Goal: Task Accomplishment & Management: Complete application form

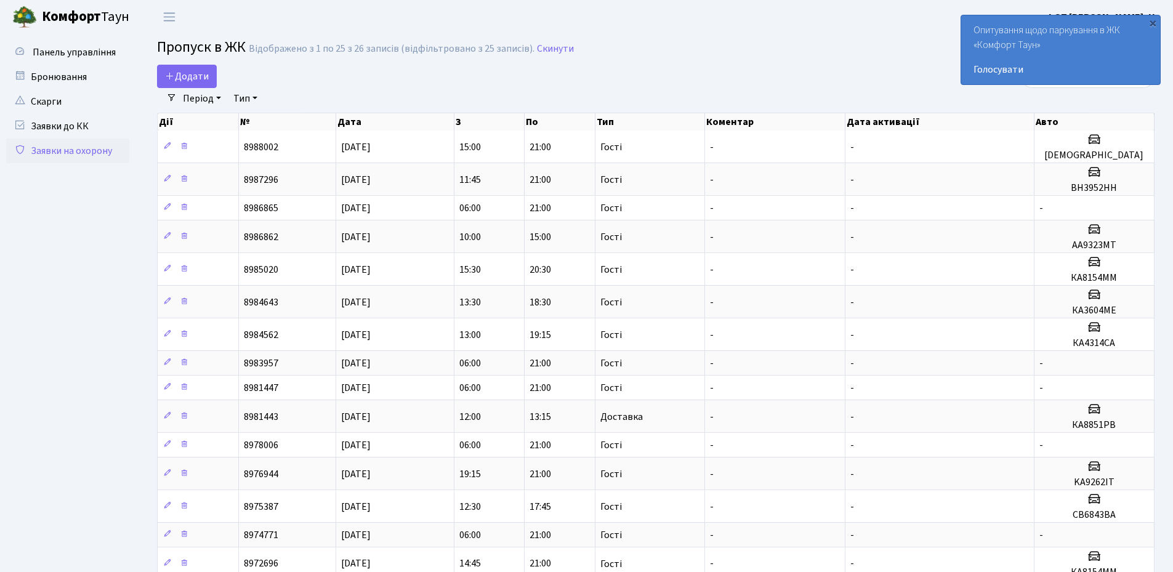
select select "25"
click at [1154, 18] on div "×" at bounding box center [1152, 23] width 12 height 12
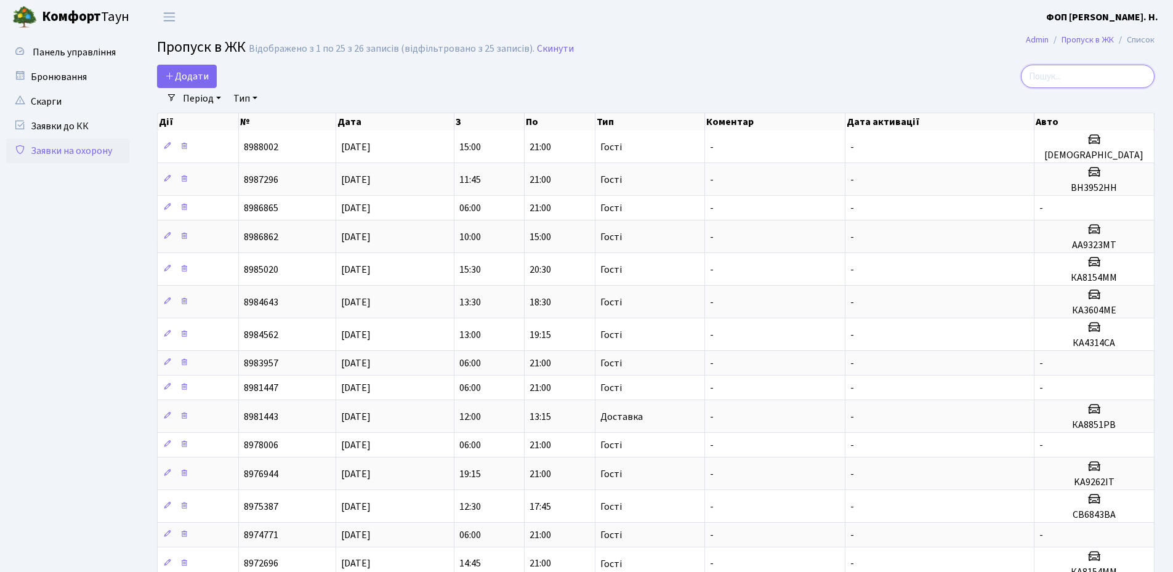
click at [1094, 74] on input "search" at bounding box center [1088, 76] width 134 height 23
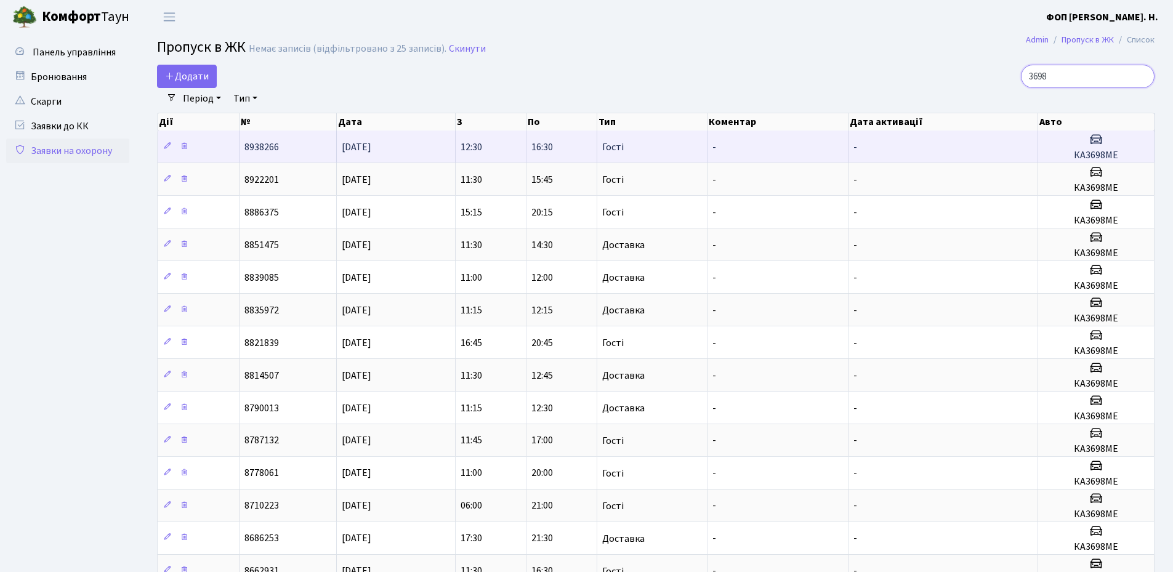
type input "3698"
drag, startPoint x: 1117, startPoint y: 155, endPoint x: 1074, endPoint y: 155, distance: 42.5
click at [1074, 155] on h5 "КА3698МЕ" at bounding box center [1096, 156] width 106 height 12
copy h5 "КА3698МЕ"
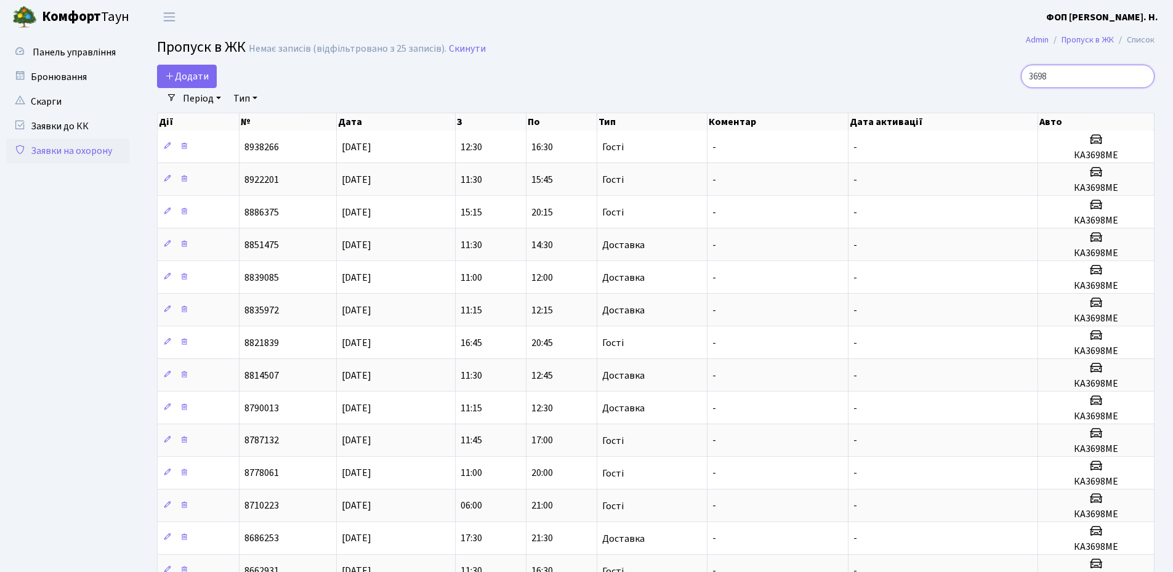
click at [1091, 81] on input "3698" at bounding box center [1088, 76] width 134 height 23
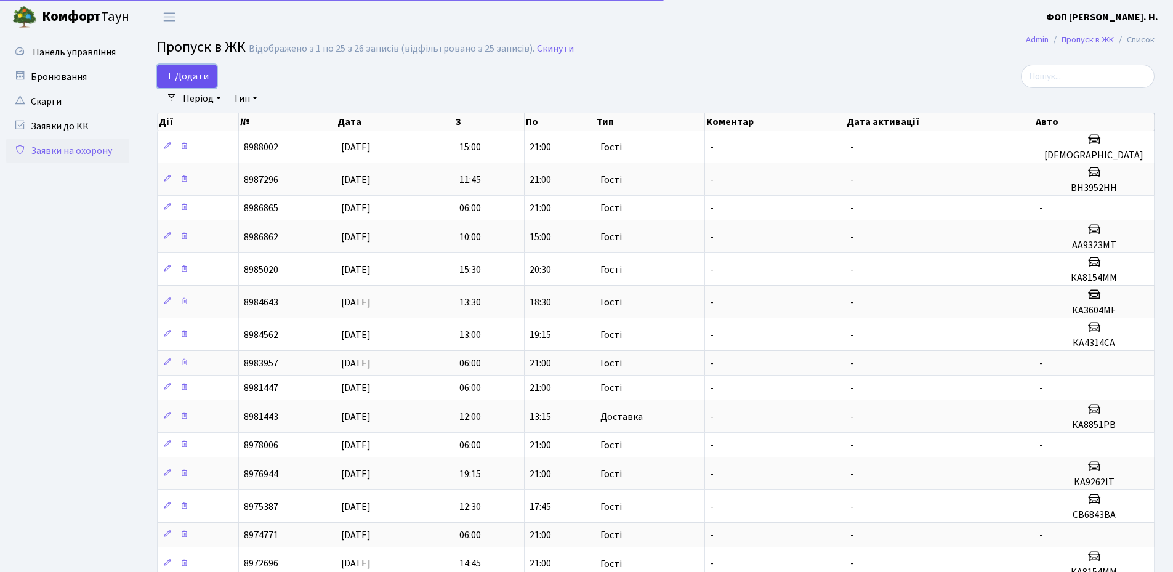
click at [183, 74] on span "Додати" at bounding box center [187, 77] width 44 height 14
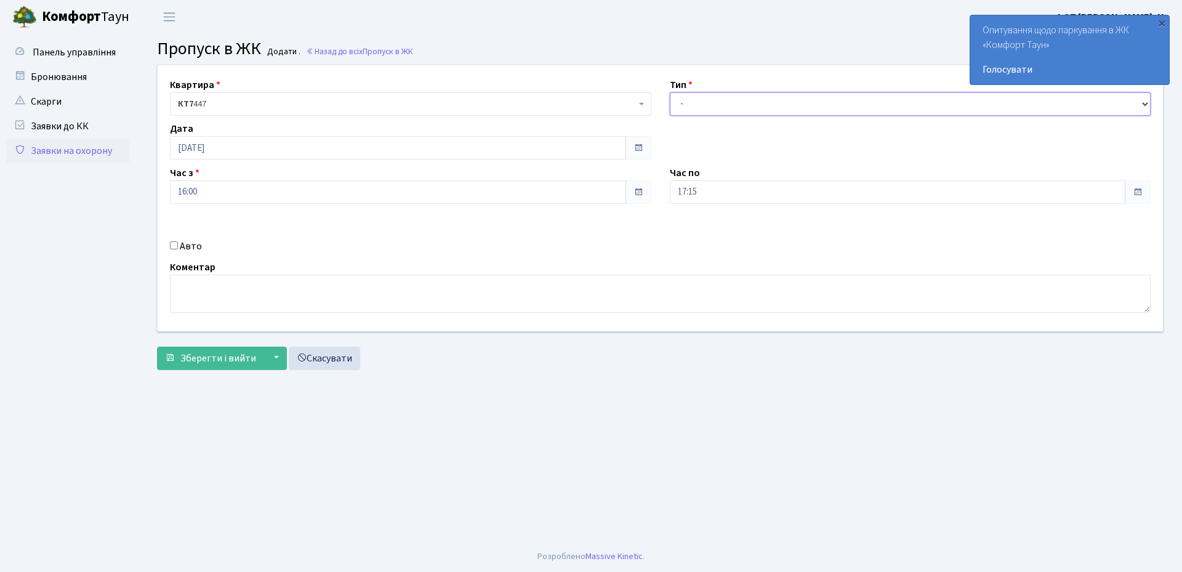
click at [715, 104] on select "- Доставка Таксі Гості Сервіс" at bounding box center [910, 103] width 481 height 23
select select "3"
click at [670, 92] on select "- Доставка Таксі Гості Сервіс" at bounding box center [910, 103] width 481 height 23
drag, startPoint x: 707, startPoint y: 188, endPoint x: 710, endPoint y: 199, distance: 12.0
click at [708, 188] on input "17:15" at bounding box center [898, 191] width 456 height 23
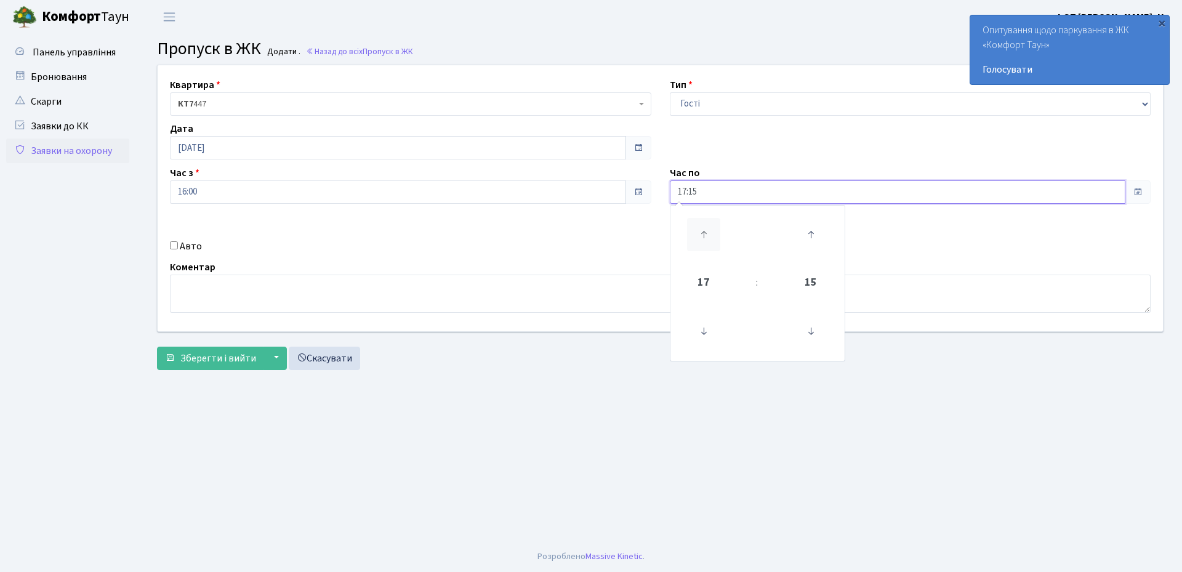
click at [703, 232] on icon at bounding box center [703, 234] width 33 height 33
click at [803, 331] on icon at bounding box center [810, 331] width 33 height 33
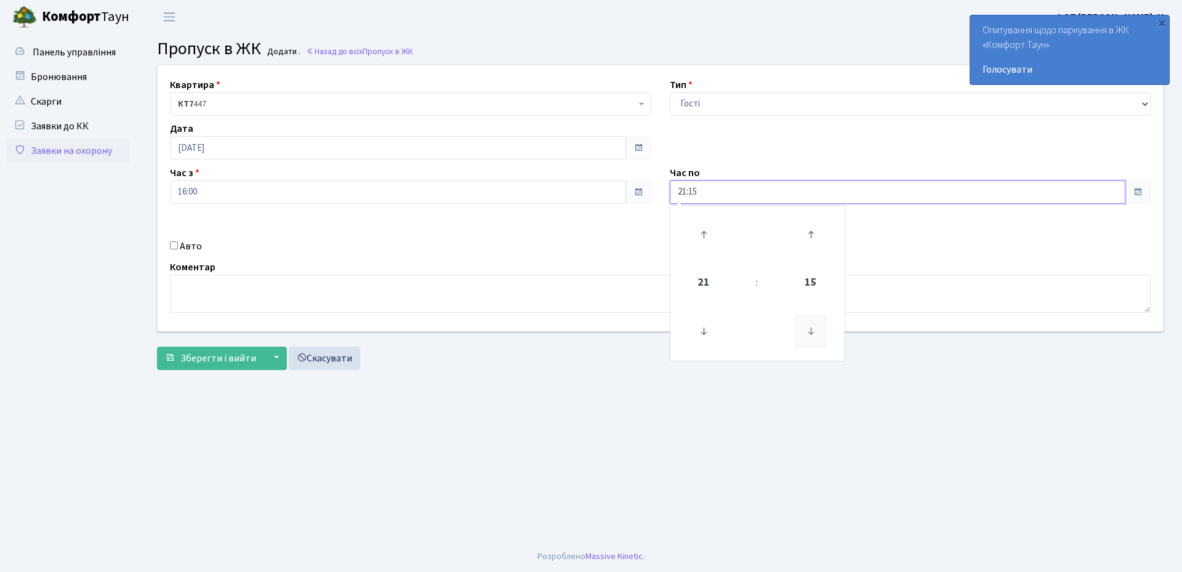
type input "21:00"
click at [181, 245] on label "Авто" at bounding box center [191, 246] width 22 height 15
click at [178, 245] on input "Авто" at bounding box center [174, 245] width 8 height 8
checkbox input "true"
paste input "КА3698МЕ"
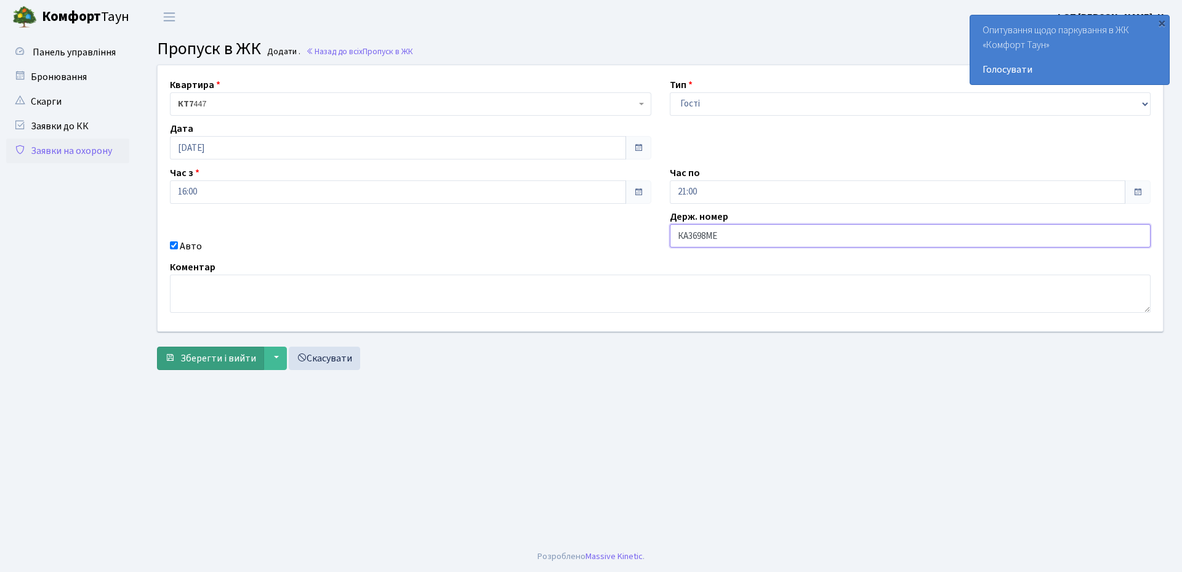
type input "КА3698МЕ"
click at [191, 359] on span "Зберегти і вийти" at bounding box center [218, 358] width 76 height 14
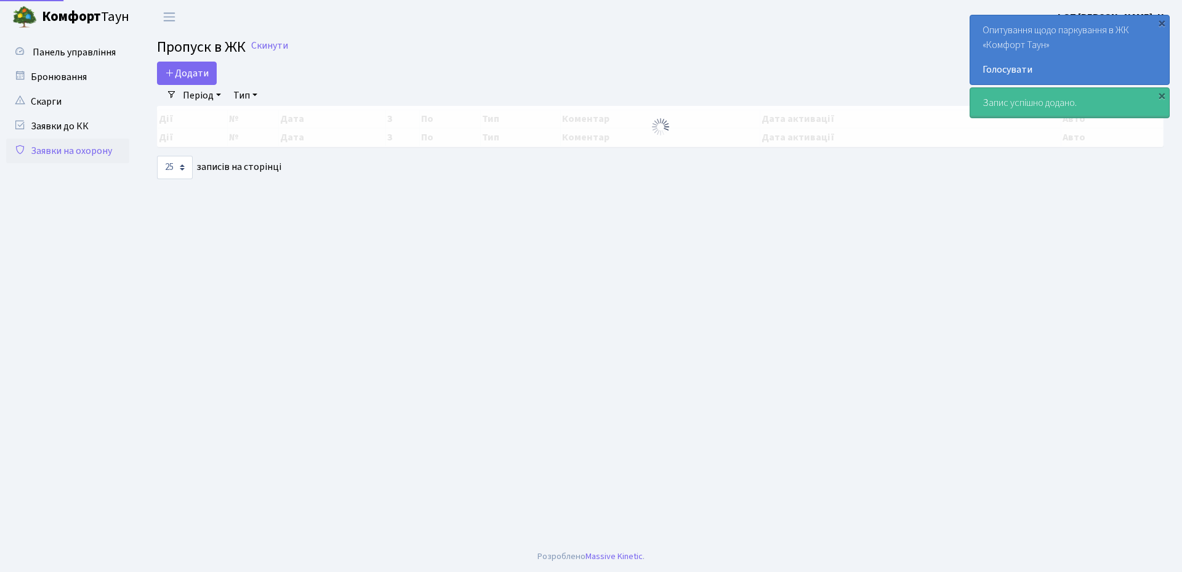
select select "25"
